Goal: Task Accomplishment & Management: Use online tool/utility

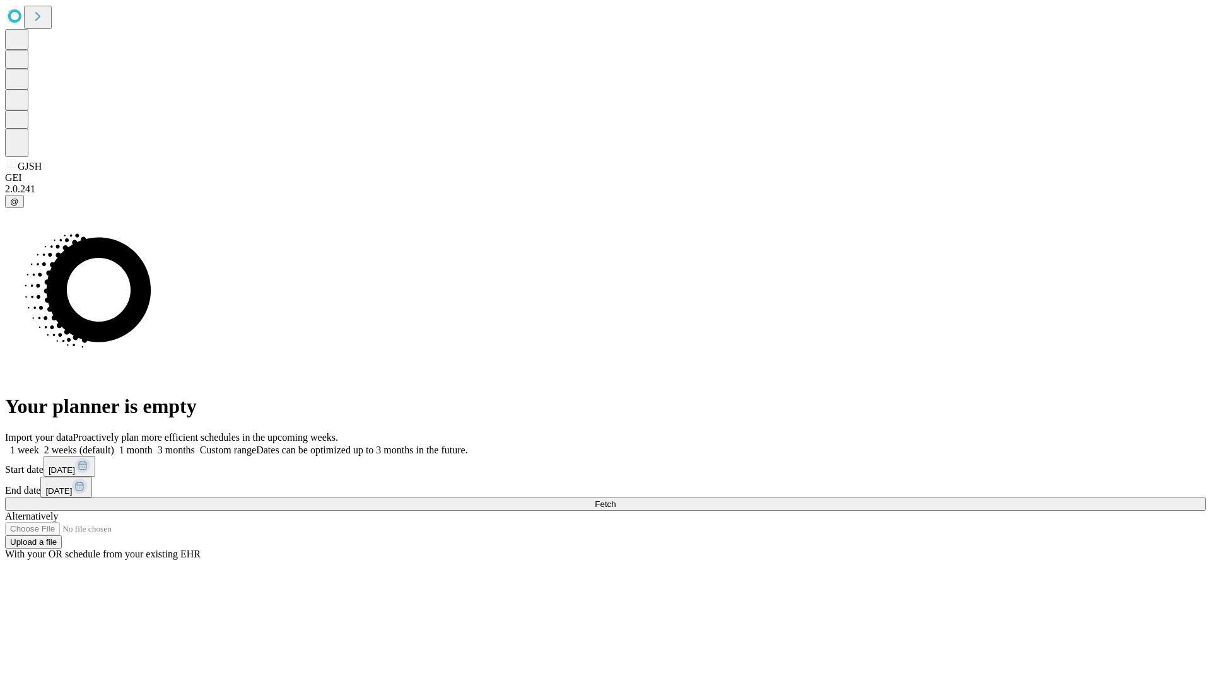
click at [615, 499] on span "Fetch" at bounding box center [605, 503] width 21 height 9
